Goal: Find specific page/section: Find specific page/section

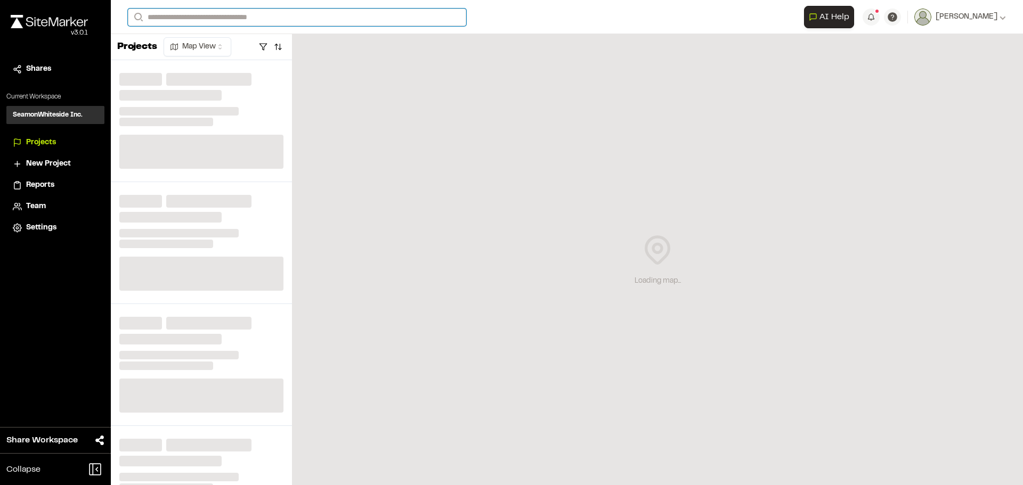
click at [230, 18] on input "Search" at bounding box center [297, 18] width 338 height 18
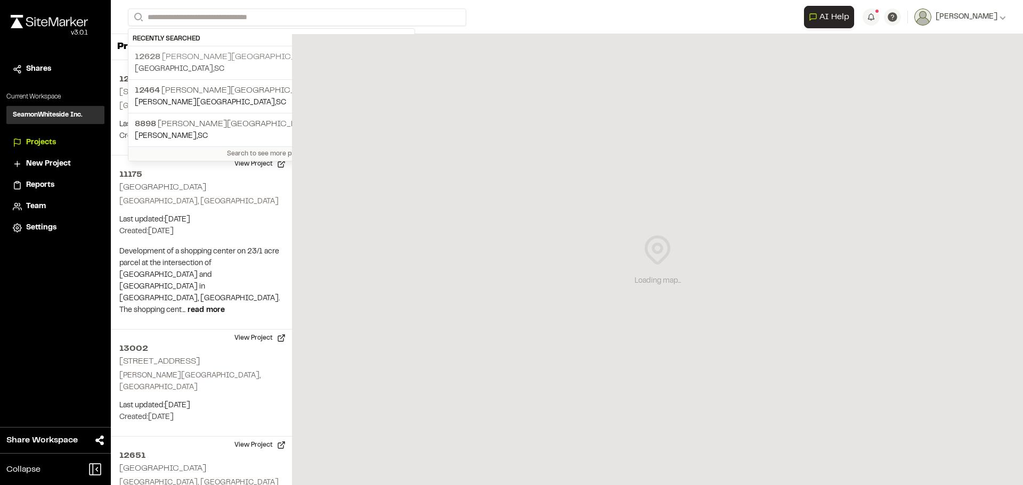
click at [234, 61] on p "[GEOGRAPHIC_DATA][PERSON_NAME]" at bounding box center [271, 57] width 273 height 13
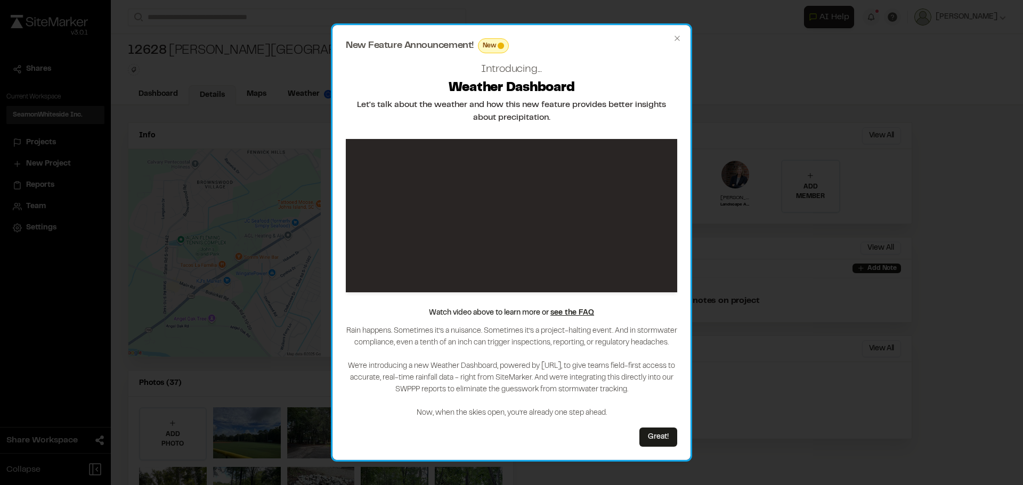
click at [683, 38] on div "New Feature Announcement! New Introducing... Weather Dashboard Let's talk about…" at bounding box center [511, 243] width 358 height 436
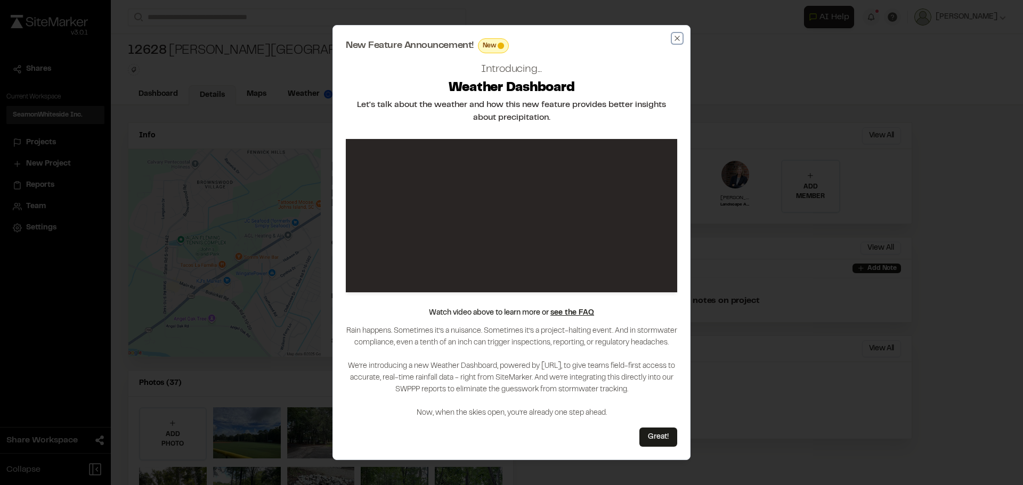
click at [676, 36] on icon "button" at bounding box center [677, 38] width 9 height 9
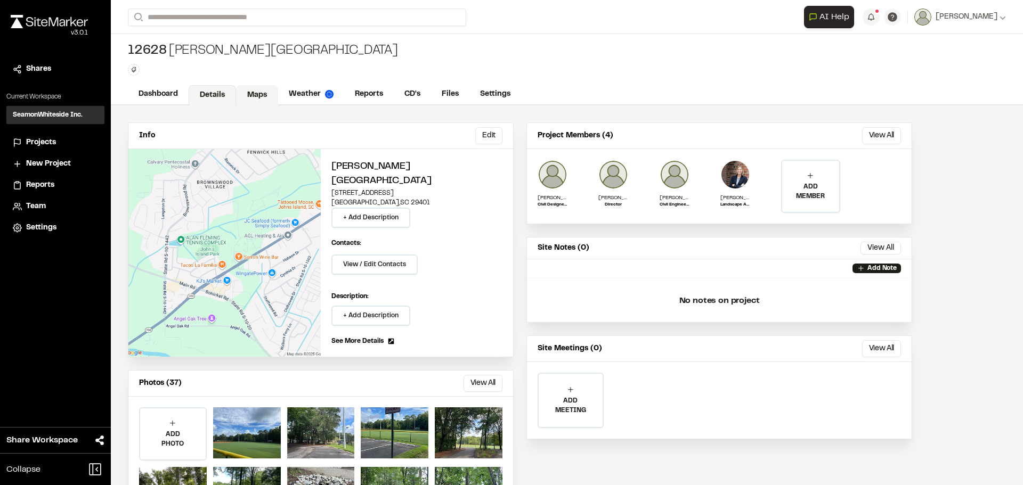
click at [261, 97] on link "Maps" at bounding box center [257, 95] width 42 height 20
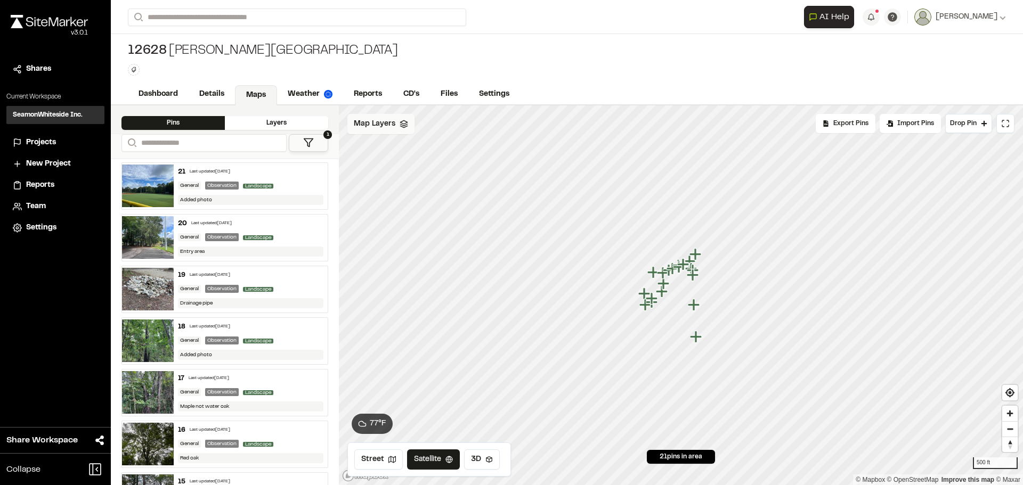
click at [379, 126] on span "Map Layers" at bounding box center [375, 124] width 42 height 12
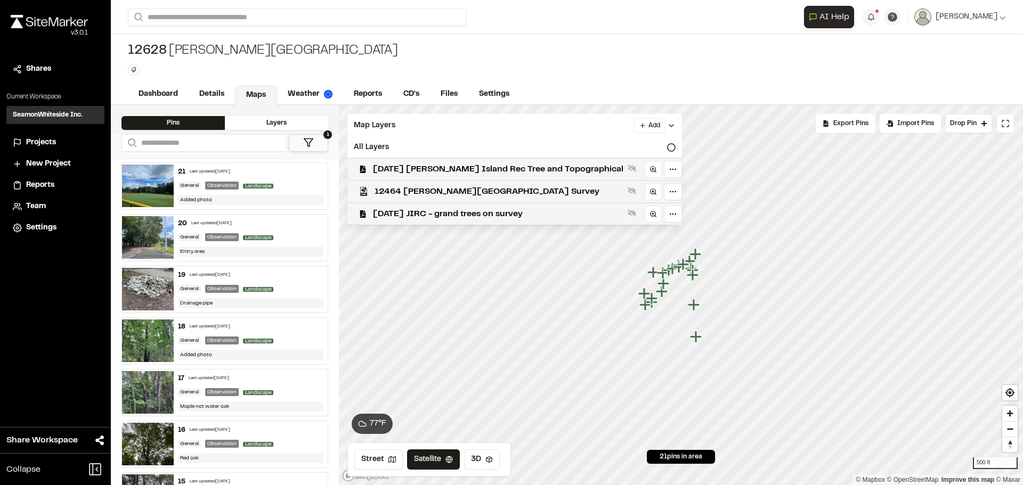
click at [556, 48] on div "[GEOGRAPHIC_DATA][PERSON_NAME] Type Enter or comma to add tag." at bounding box center [567, 59] width 912 height 50
